Goal: Use online tool/utility: Utilize a website feature to perform a specific function

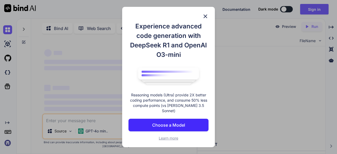
click at [206, 19] on img at bounding box center [205, 16] width 6 height 6
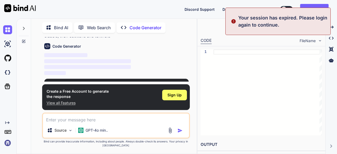
scroll to position [24, 0]
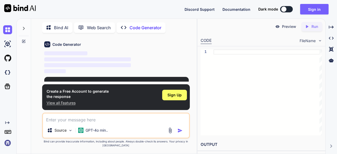
type textarea "x"
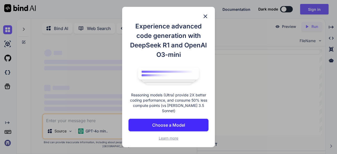
click at [207, 17] on img at bounding box center [205, 16] width 6 height 6
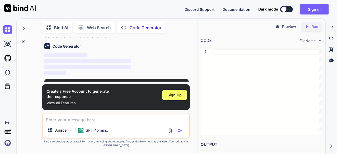
scroll to position [24, 0]
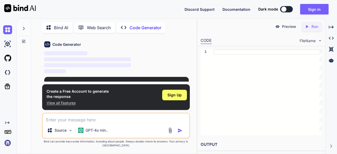
type textarea "x"
